Goal: Task Accomplishment & Management: Complete application form

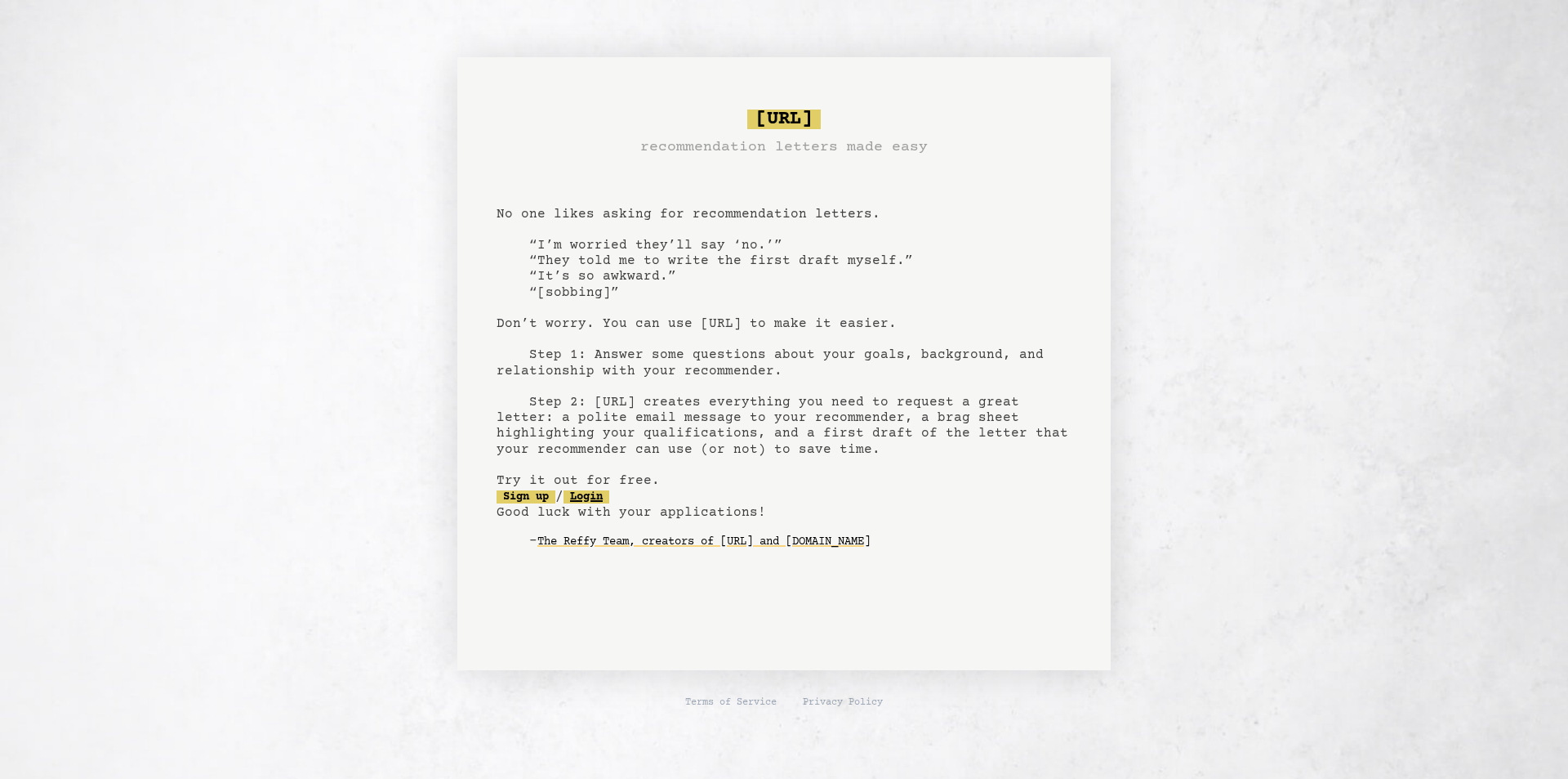
click at [600, 499] on link "Login" at bounding box center [587, 496] width 46 height 13
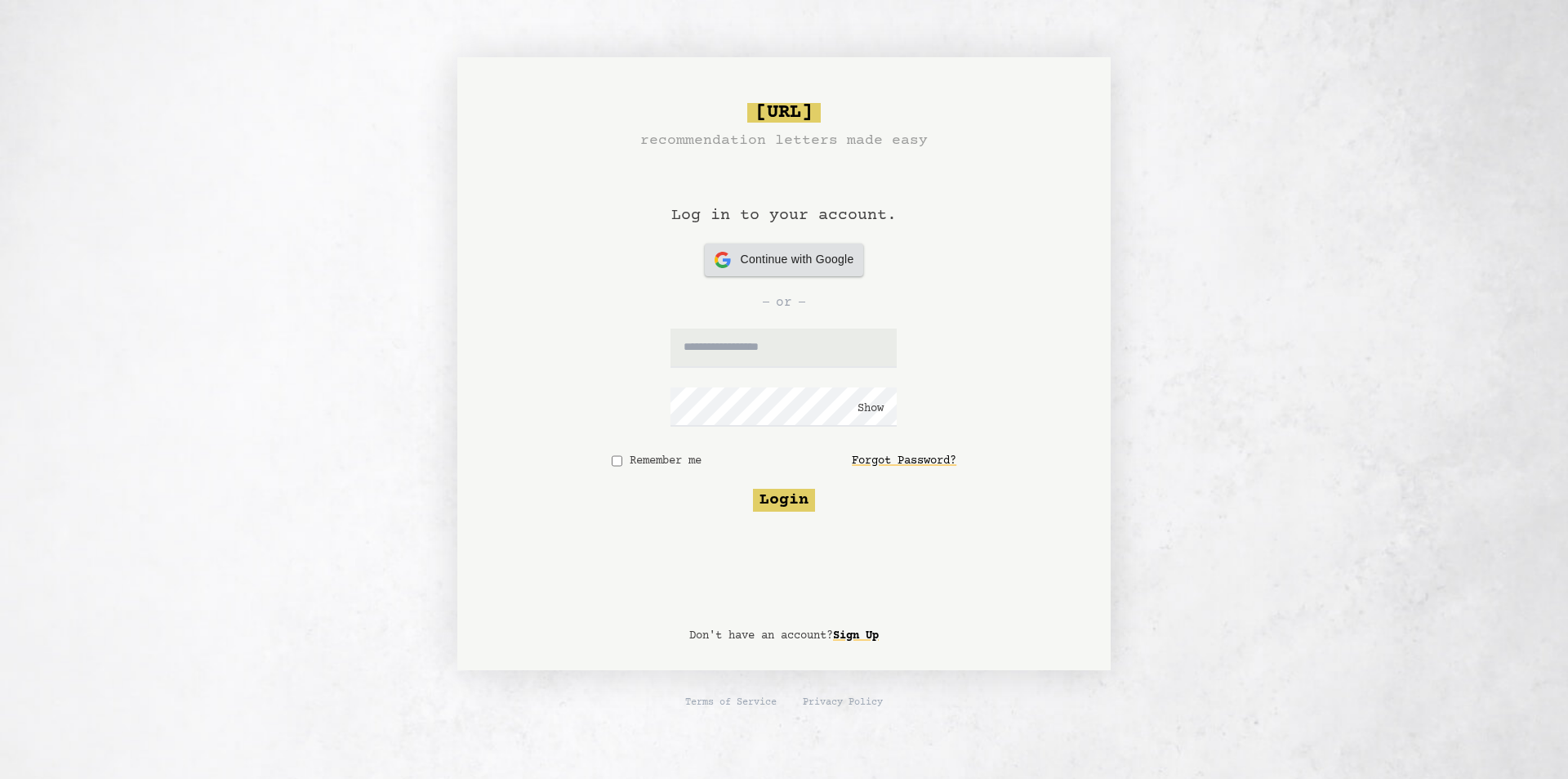
click at [767, 260] on span "Continue with Google" at bounding box center [797, 259] width 114 height 17
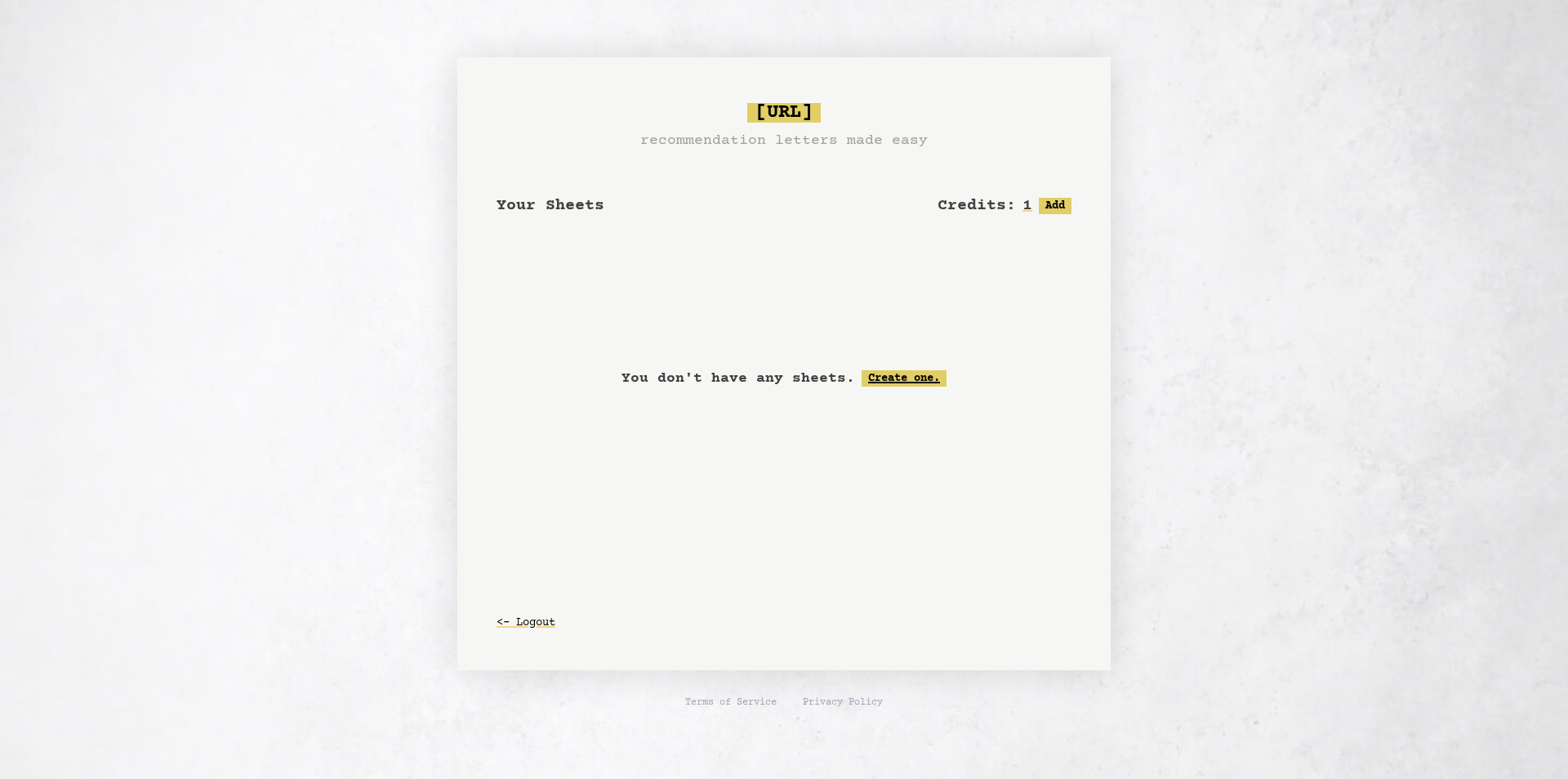
click at [878, 376] on link "Create one." at bounding box center [903, 378] width 85 height 16
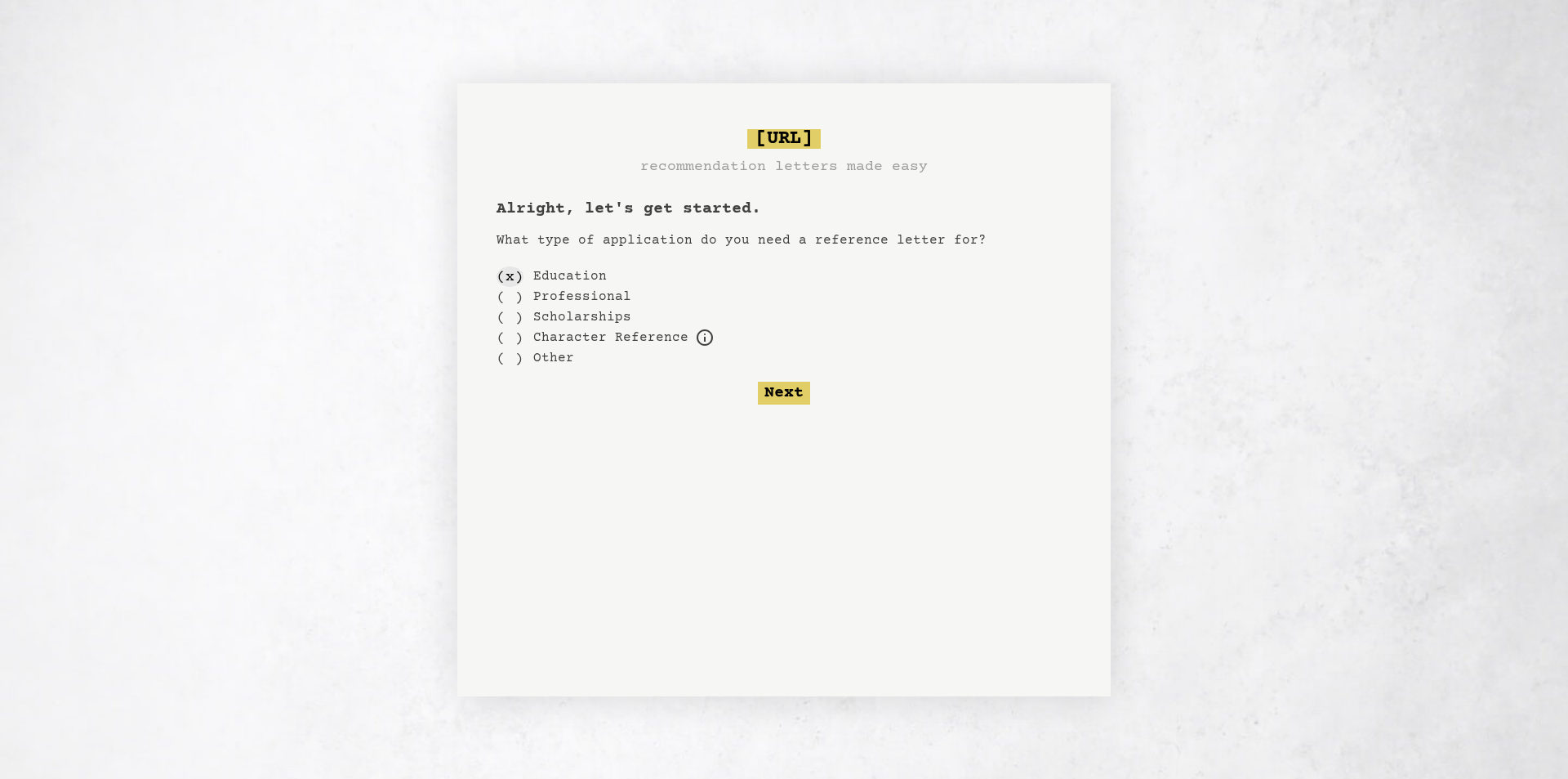
click at [518, 280] on div "( x )" at bounding box center [510, 276] width 27 height 20
click at [792, 396] on button "Next" at bounding box center [784, 393] width 52 height 23
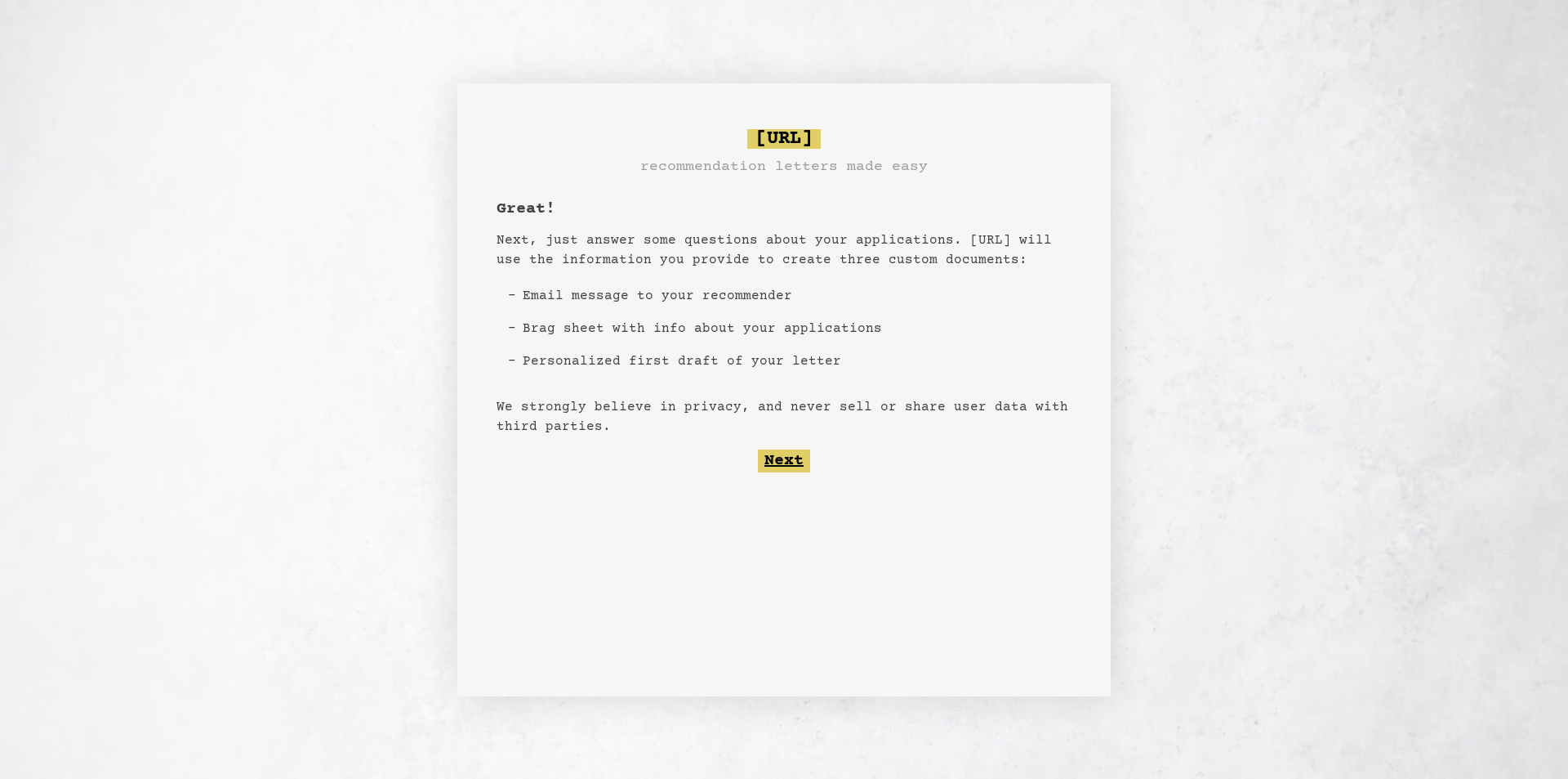
click at [785, 462] on button "Next" at bounding box center [784, 461] width 52 height 23
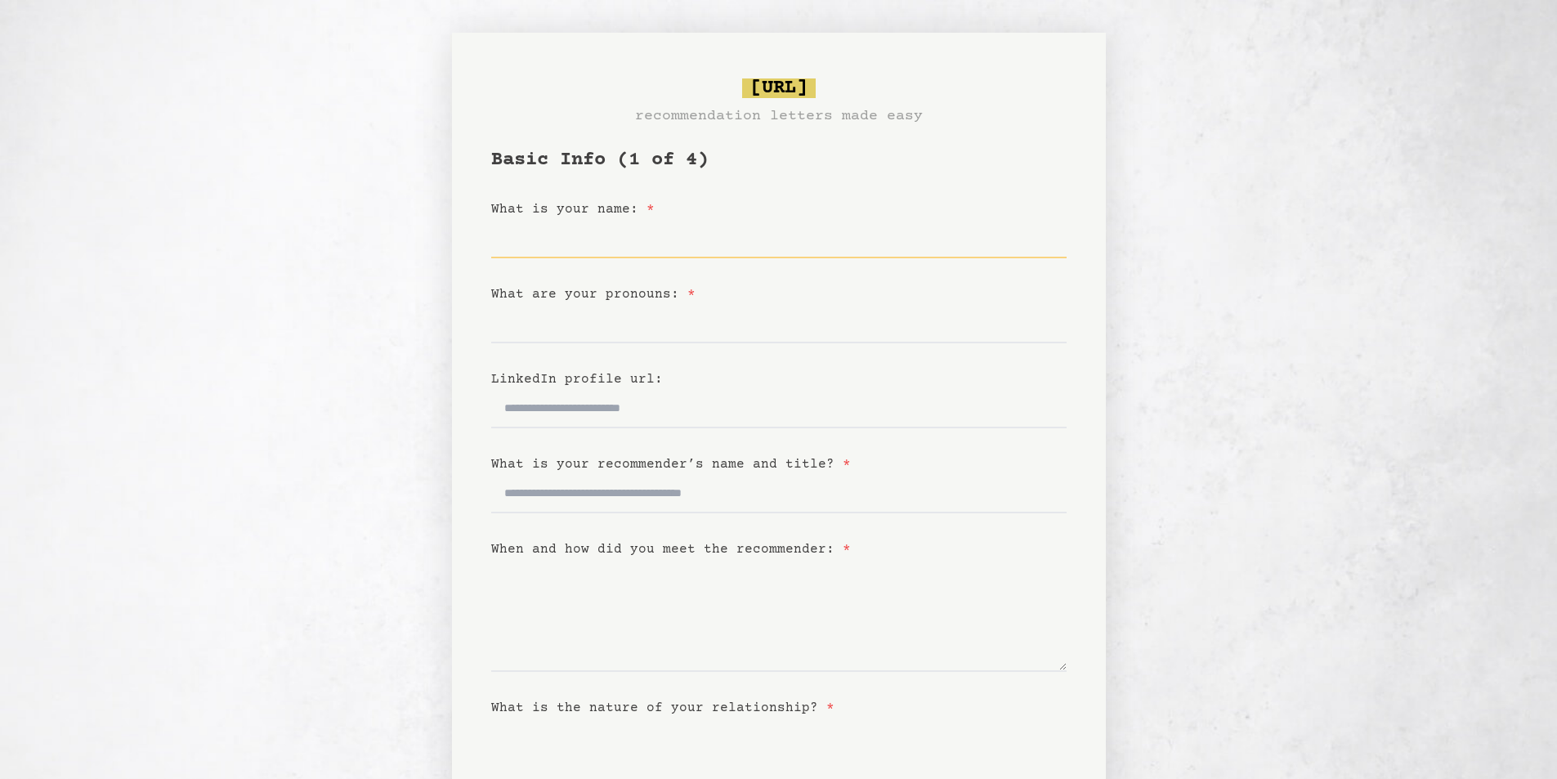
click at [544, 246] on input "What is your name: *" at bounding box center [778, 238] width 575 height 39
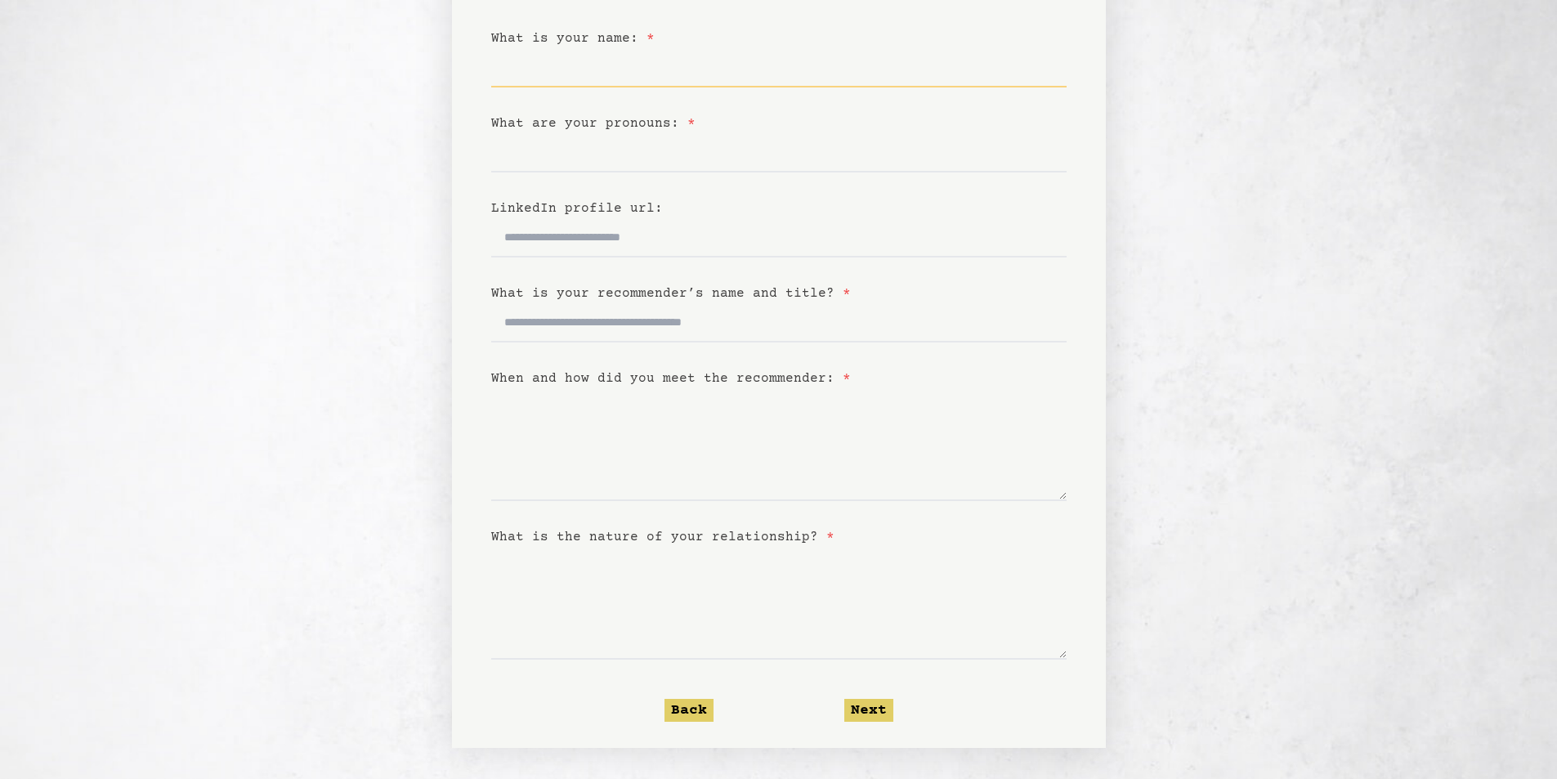
scroll to position [172, 0]
